Goal: Task Accomplishment & Management: Manage account settings

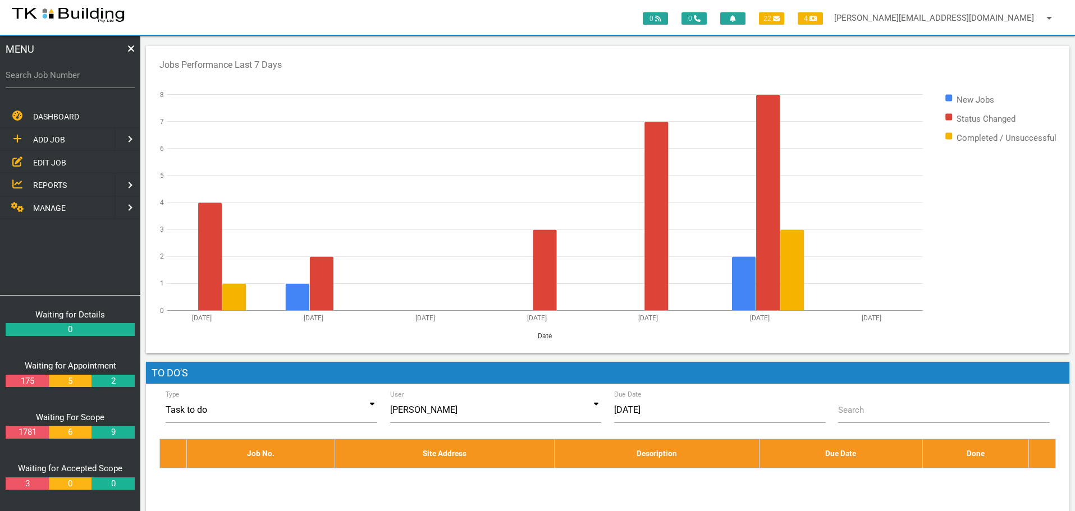
click at [56, 80] on label "Search Job Number" at bounding box center [70, 75] width 129 height 13
click at [56, 80] on input "Search Job Number" at bounding box center [70, 75] width 129 height 26
click at [59, 161] on span "EDIT JOB" at bounding box center [49, 162] width 33 height 9
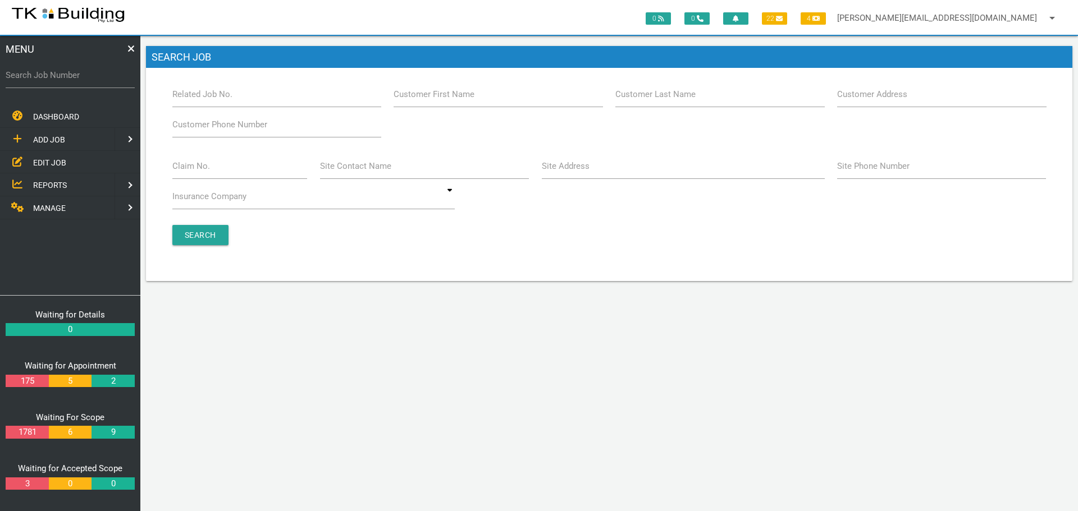
drag, startPoint x: 557, startPoint y: 168, endPoint x: 548, endPoint y: 162, distance: 11.7
click at [553, 168] on label "Site Address" at bounding box center [566, 166] width 48 height 13
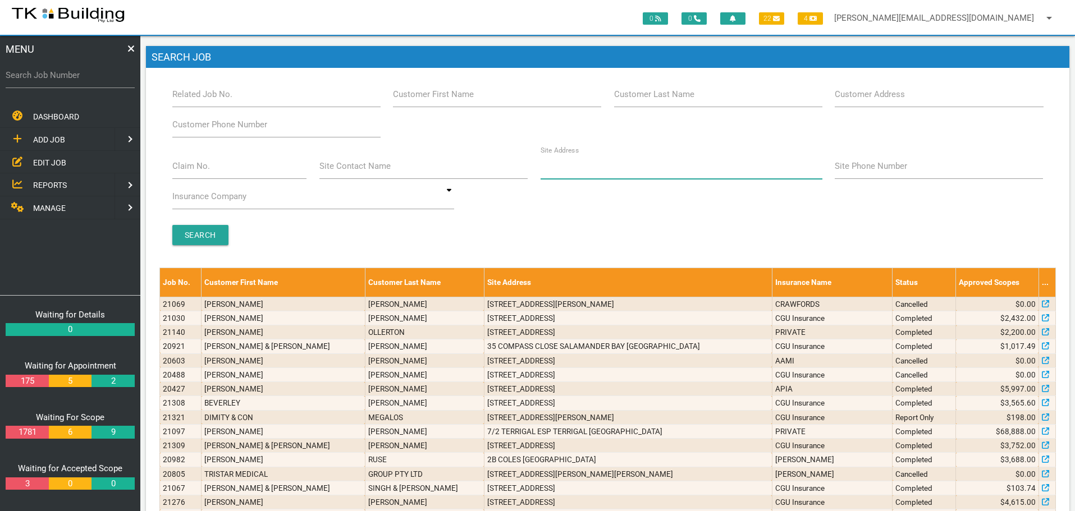
click at [587, 172] on input "Site Address" at bounding box center [681, 166] width 282 height 26
type input "87 [PERSON_NAME]"
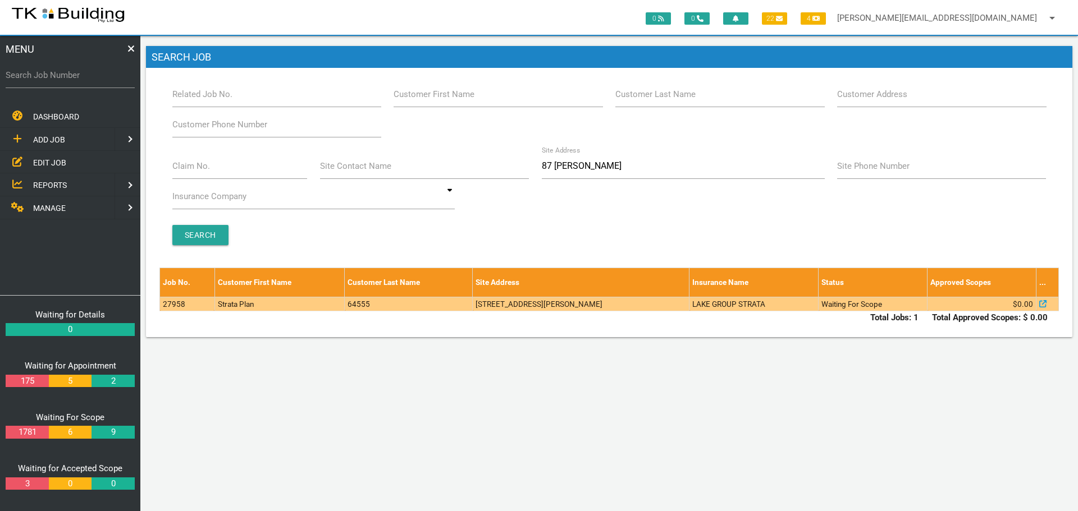
click at [677, 308] on td "[STREET_ADDRESS][PERSON_NAME]" at bounding box center [581, 304] width 217 height 14
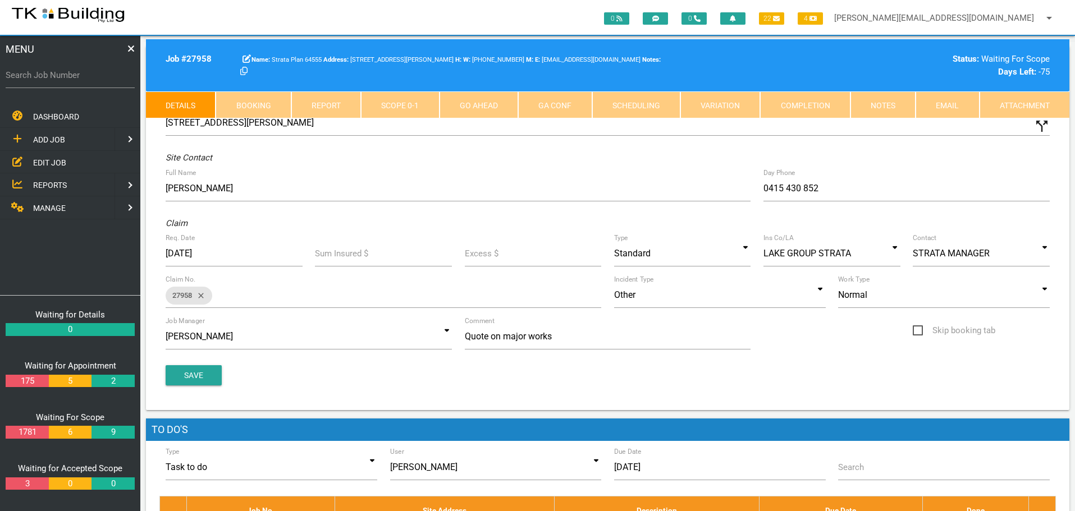
click at [270, 104] on link "Booking" at bounding box center [253, 104] width 75 height 27
select select "7"
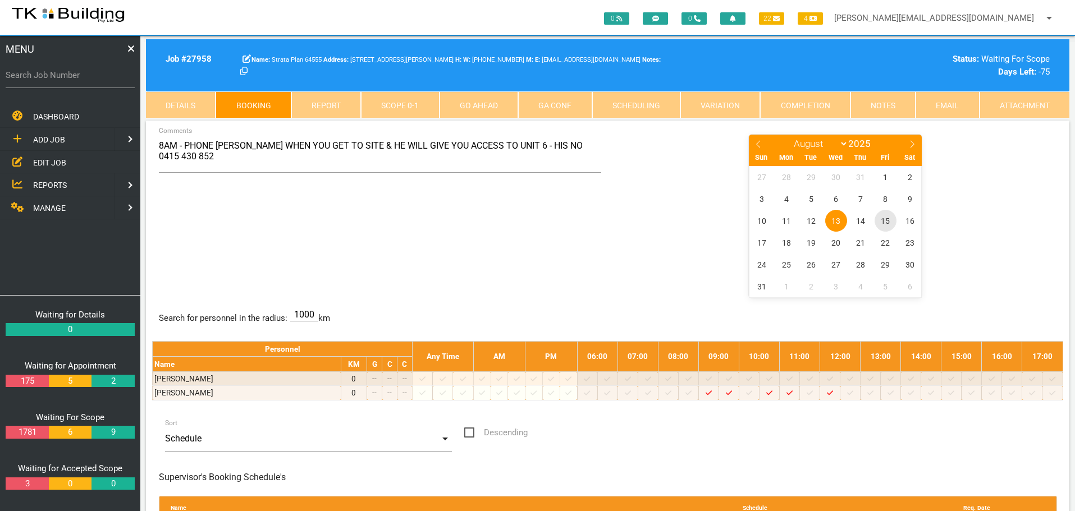
click at [886, 222] on span "15" at bounding box center [885, 221] width 22 height 22
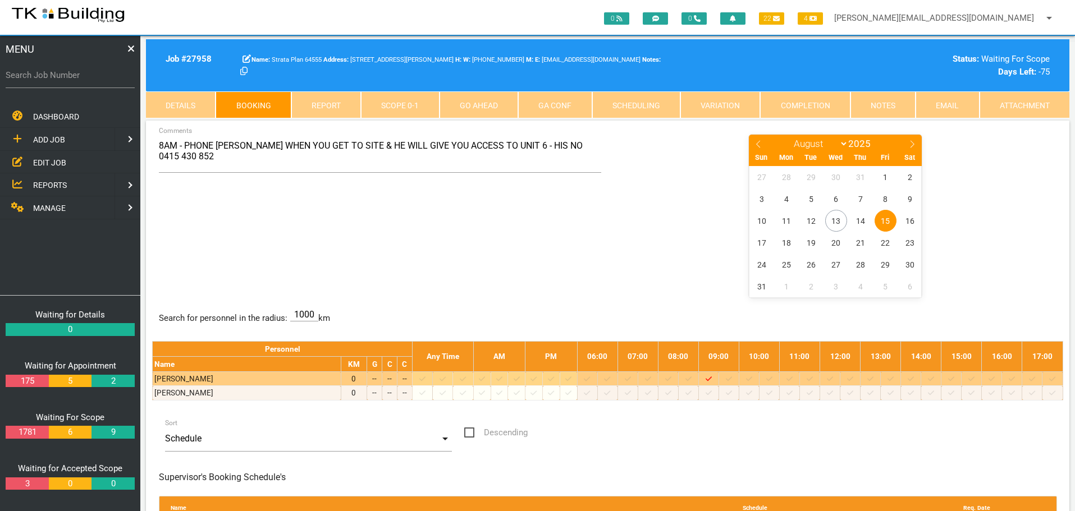
click at [772, 379] on icon at bounding box center [769, 378] width 6 height 7
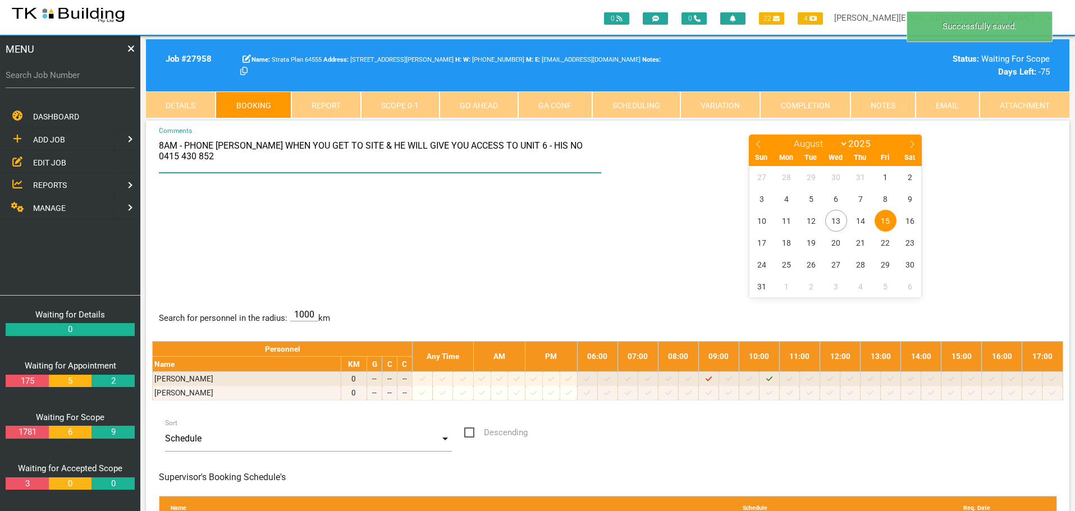
click at [159, 145] on textarea "8AM - PHONE STEVE WHEN YOU GET TO SITE & HE WILL GIVE YOU ACCESS TO UNIT 6 - HI…" at bounding box center [380, 153] width 443 height 39
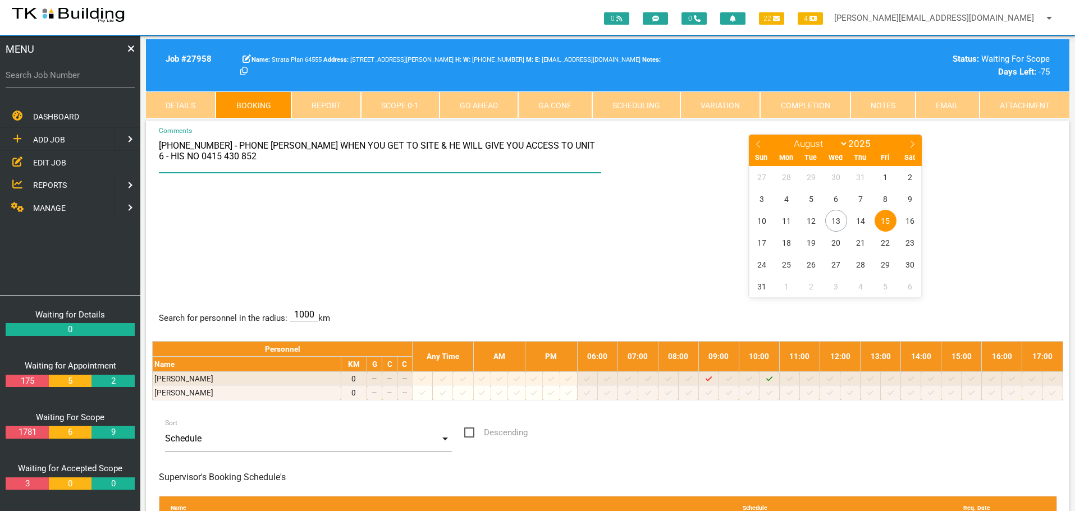
click at [209, 146] on textarea "10.308AM - PHONE STEVE WHEN YOU GET TO SITE & HE WILL GIVE YOU ACCESS TO UNIT 6…" at bounding box center [380, 153] width 443 height 39
click at [317, 145] on textarea "10.308AM - MEET ON SITE WITH STEVE WHEN YOU GET TO SITE & HE WILL GIVE YOU ACCE…" at bounding box center [380, 153] width 443 height 39
click at [444, 142] on textarea "10.308AM - MEET ON SITE WITH STEVE - HIS NO 0415 430 852" at bounding box center [380, 153] width 443 height 39
type textarea "10.308AM - MEET ON SITE WITH STEVE - HIS NO 0415 430 852 - HE IS ORGANISING ACC…"
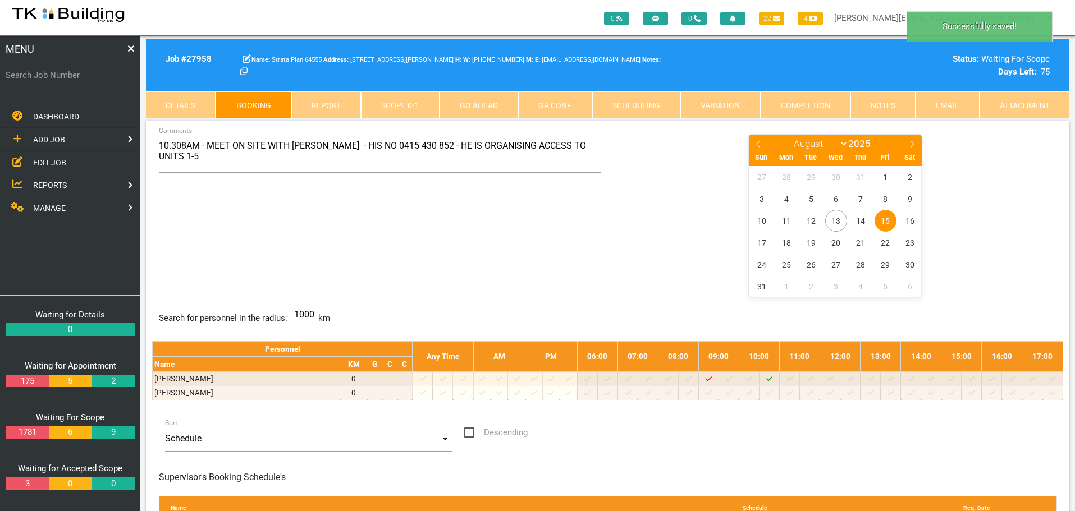
click at [506, 273] on div "10.308AM - MEET ON SITE WITH STEVE - HIS NO 0415 430 852 - HE IS ORGANISING ACC…" at bounding box center [607, 215] width 911 height 163
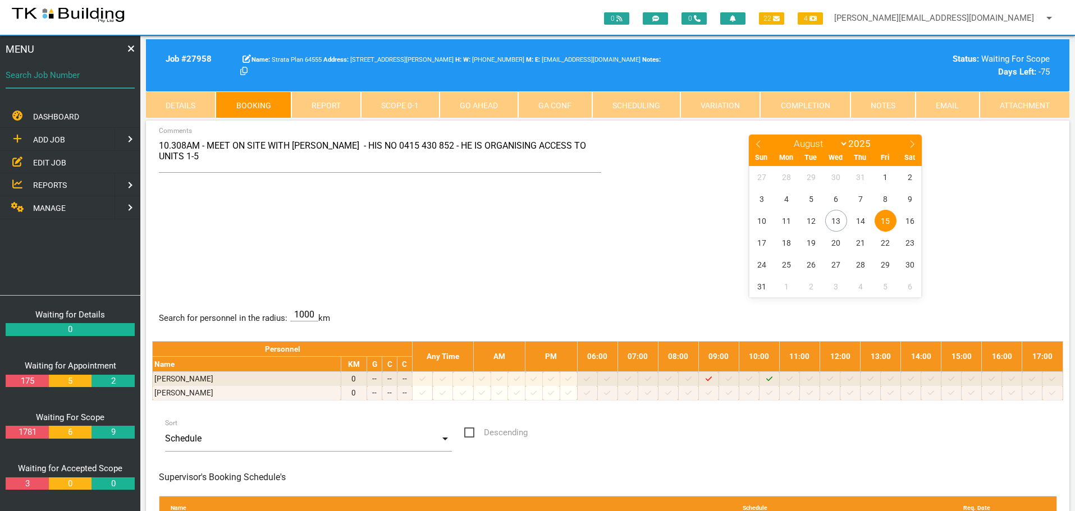
click at [45, 85] on input "Search Job Number" at bounding box center [70, 75] width 129 height 26
type input "27653"
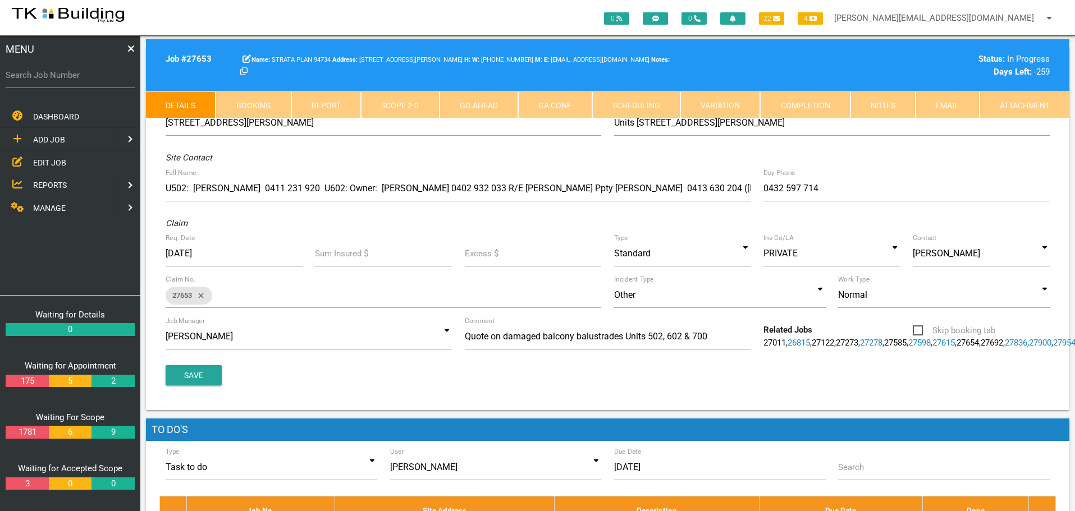
click at [262, 108] on link "Booking" at bounding box center [253, 104] width 75 height 27
select select "7"
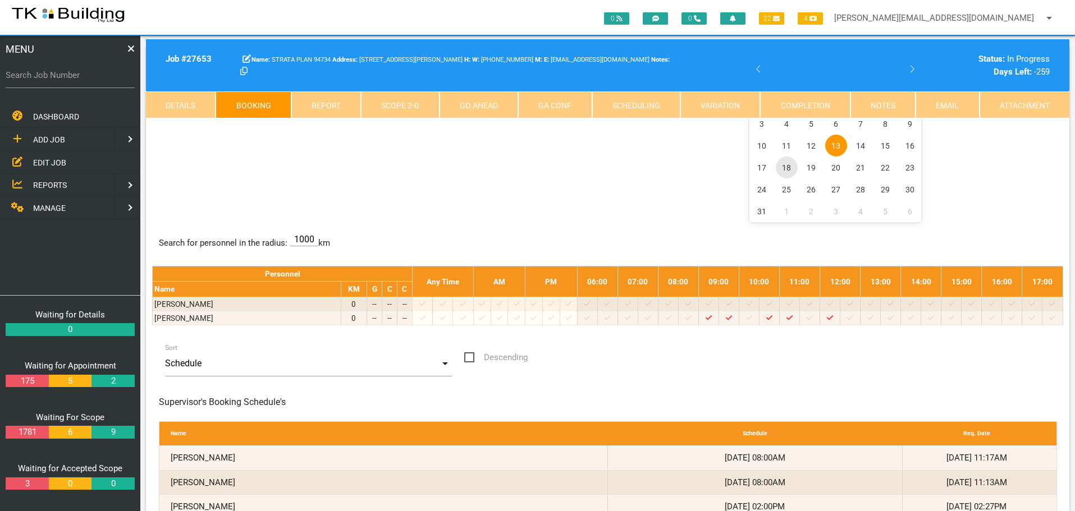
click at [787, 168] on span "18" at bounding box center [787, 168] width 22 height 22
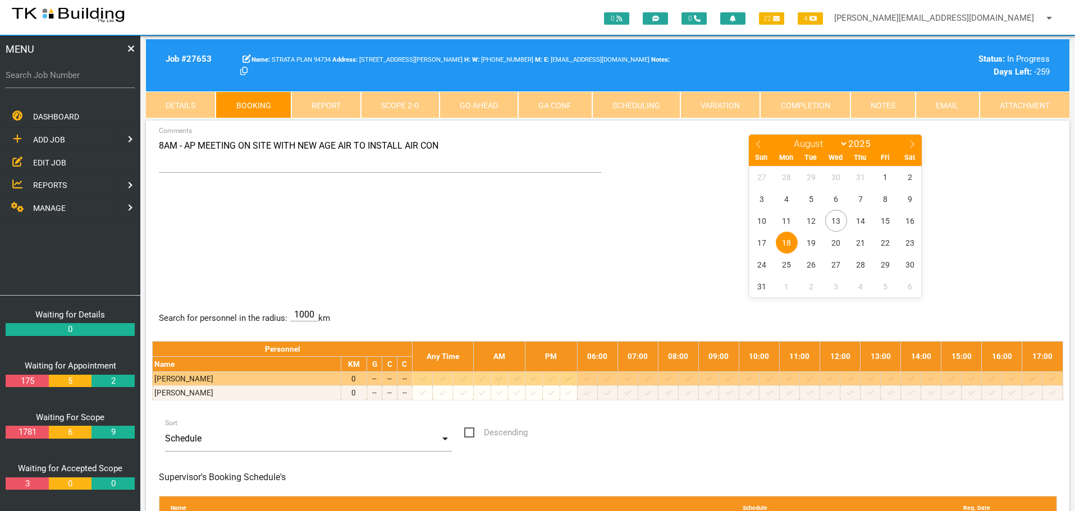
click at [651, 381] on icon at bounding box center [648, 378] width 6 height 7
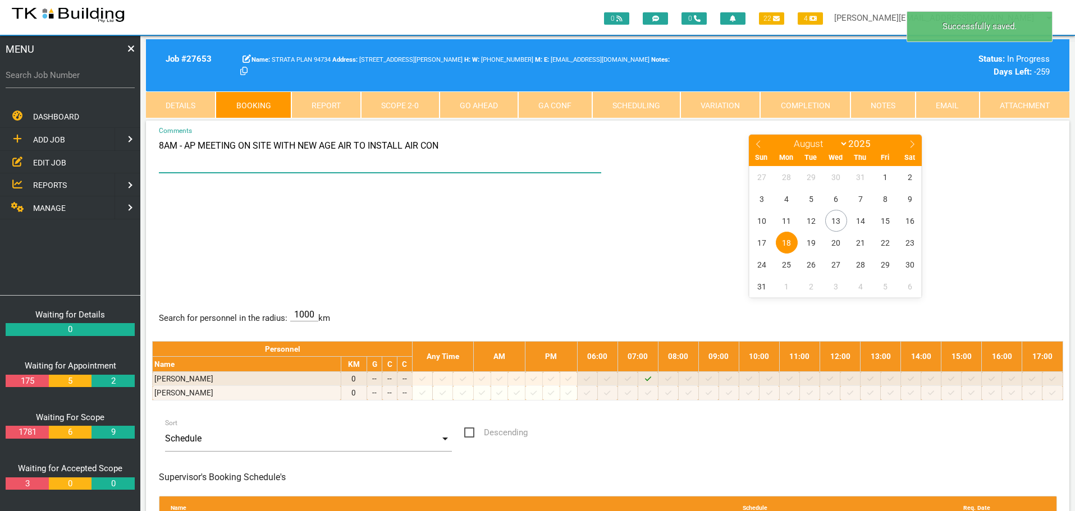
click at [159, 144] on textarea "8AM - AP MEETING ON SITE WITH NEW AGE AIR TO INSTALL AIR CON" at bounding box center [380, 153] width 443 height 39
click at [310, 144] on textarea "7.30AM - AP MEETING ON SITE WITH NEW AGE AIR TO INSTALL AIR CON" at bounding box center [380, 153] width 443 height 39
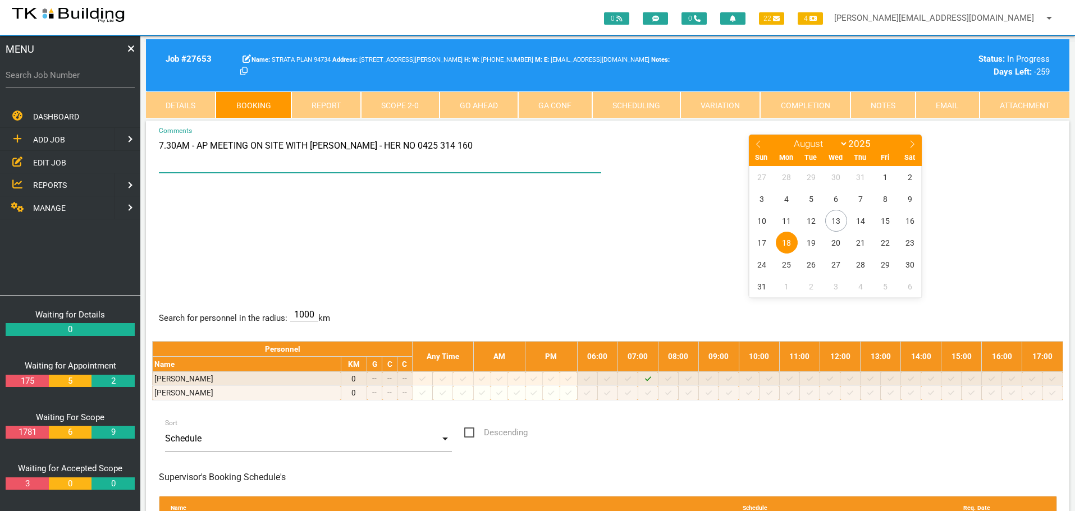
type textarea "7.30AM - AP MEETING ON SITE WITH KIM - HER NO 0425 314 160"
click at [522, 237] on div "7.30AM - AP MEETING ON SITE WITH KIM - HER NO 0425 314 160 Comments January Feb…" at bounding box center [607, 215] width 911 height 163
click at [54, 166] on span "EDIT JOB" at bounding box center [49, 162] width 33 height 9
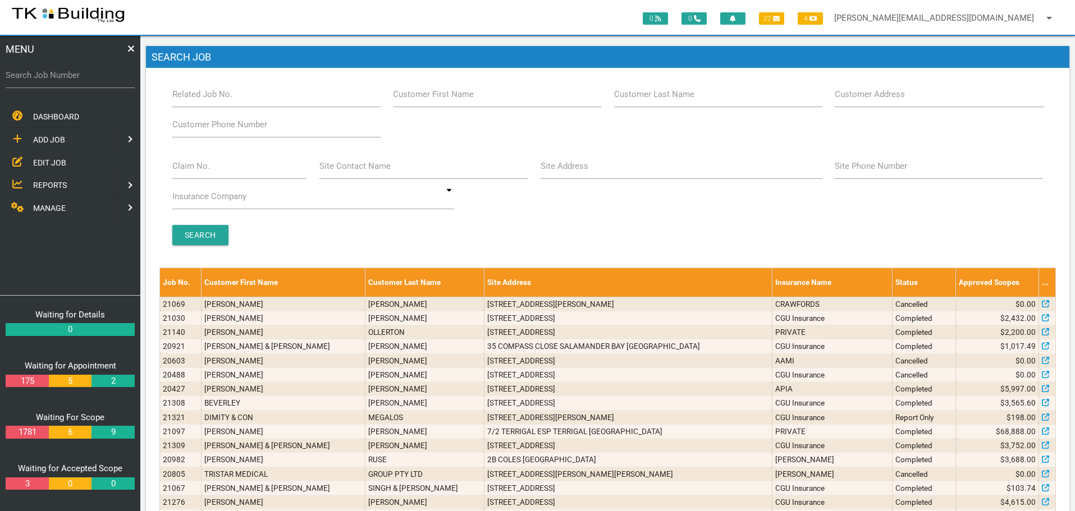
click at [57, 163] on span "EDIT JOB" at bounding box center [49, 162] width 33 height 9
click at [49, 83] on input "Search Job Number" at bounding box center [70, 75] width 129 height 26
type input "27734"
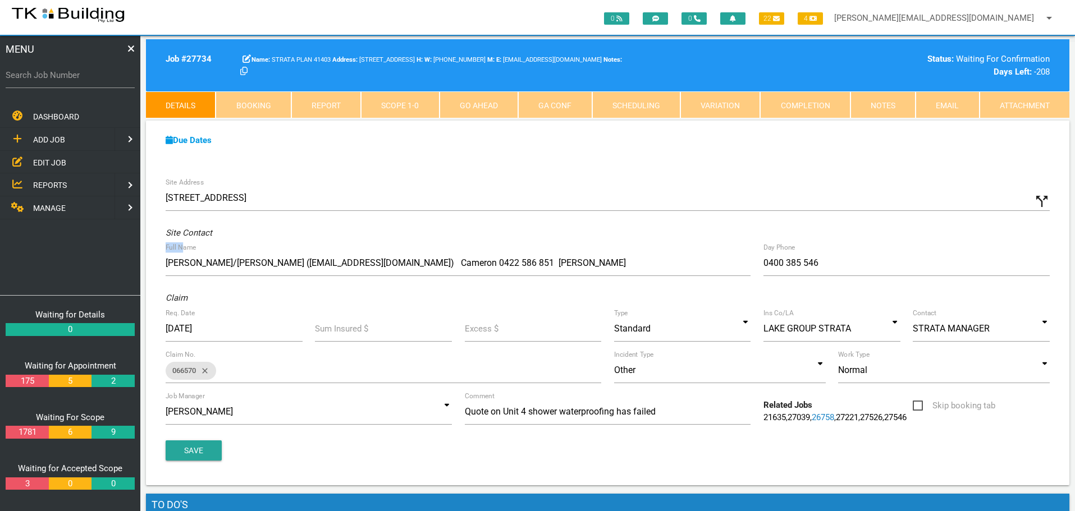
click at [183, 255] on div "Full Name Cameron/Tanya Salt (234partymixx@gmail.com) Cameron 0422 586 851 Tanya" at bounding box center [458, 265] width 598 height 30
